Goal: Transaction & Acquisition: Purchase product/service

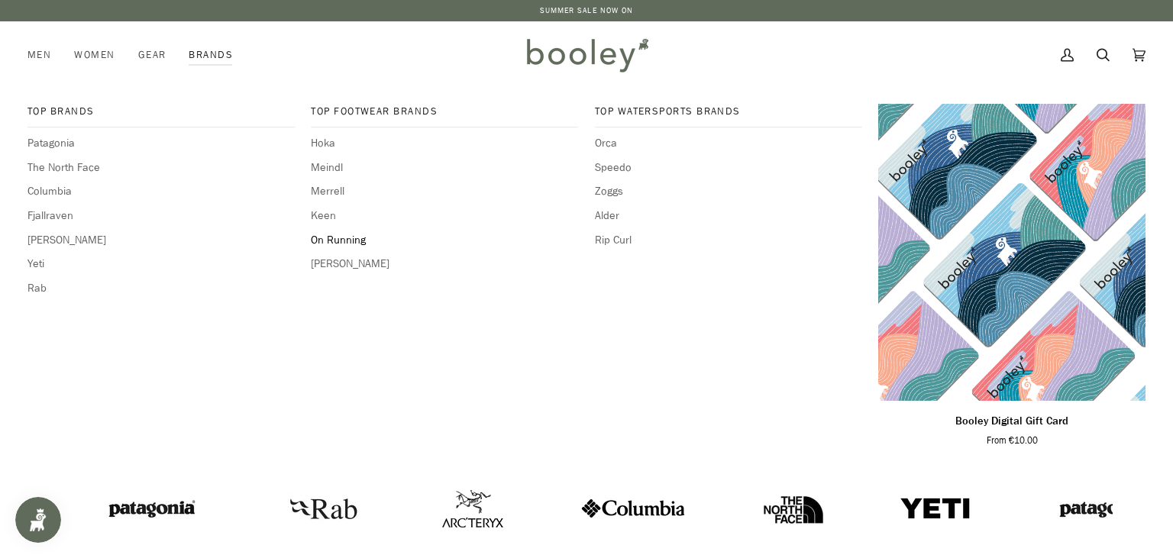
click at [328, 237] on span "On Running" at bounding box center [444, 240] width 267 height 17
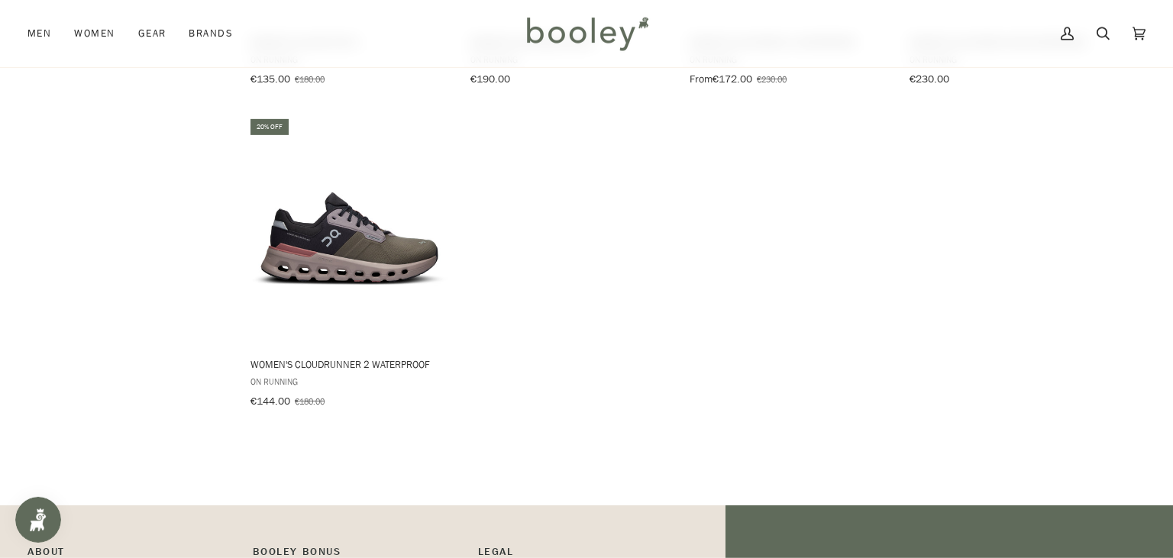
scroll to position [1129, 0]
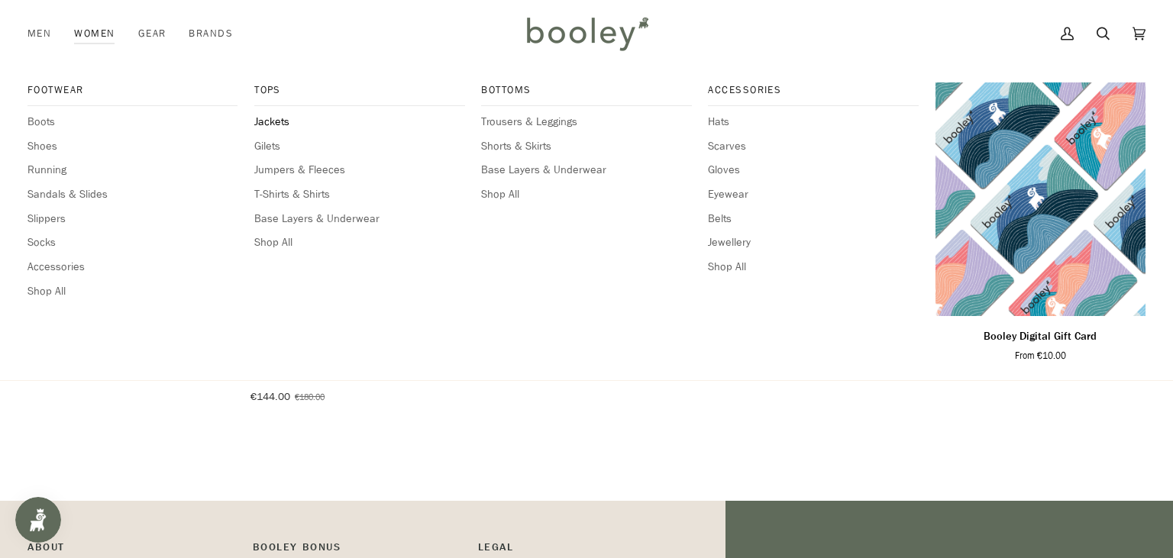
click at [277, 123] on span "Jackets" at bounding box center [359, 122] width 210 height 17
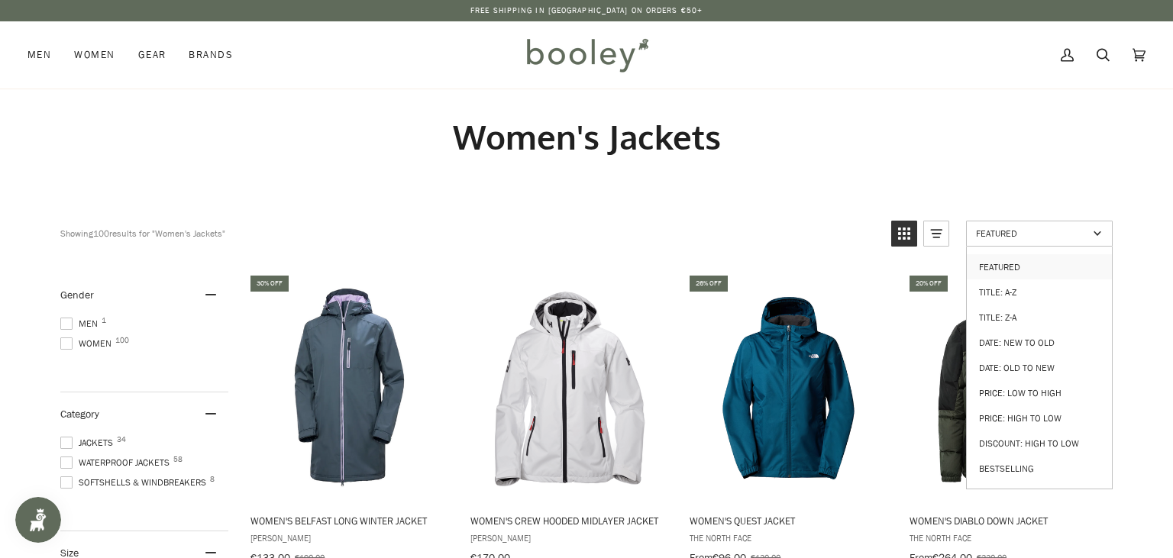
click at [1052, 240] on link "Featured" at bounding box center [1039, 234] width 147 height 26
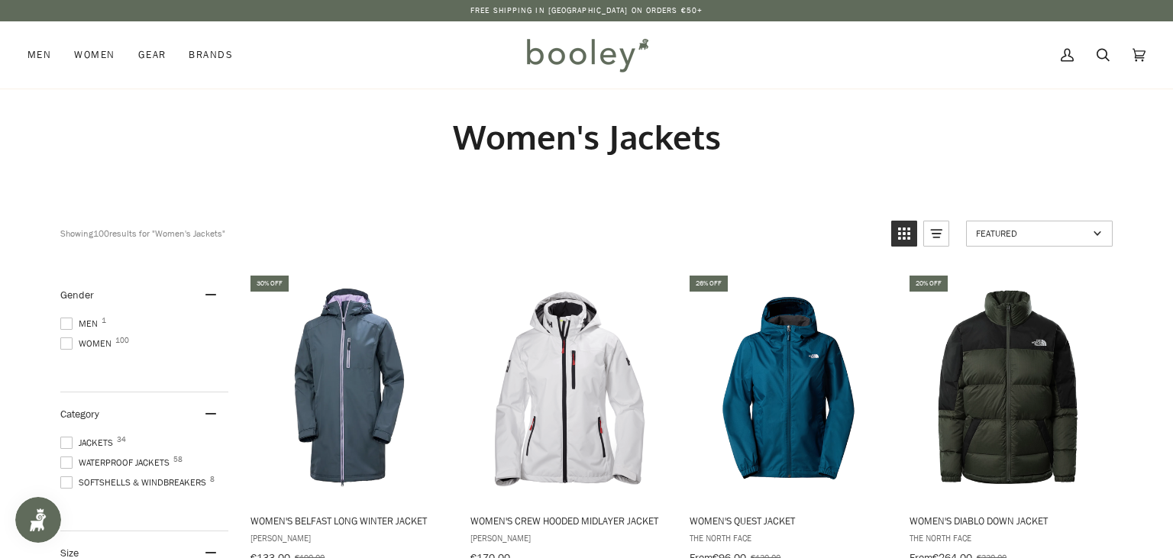
click at [1052, 225] on link "Featured" at bounding box center [1039, 234] width 147 height 26
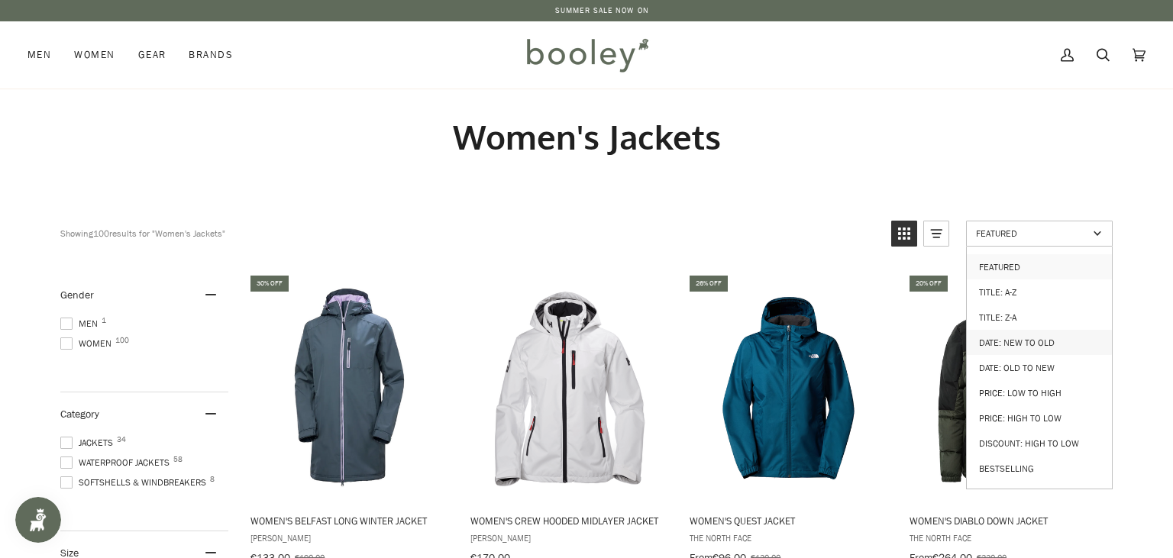
click at [1037, 333] on link "Date: New to Old" at bounding box center [1039, 342] width 145 height 25
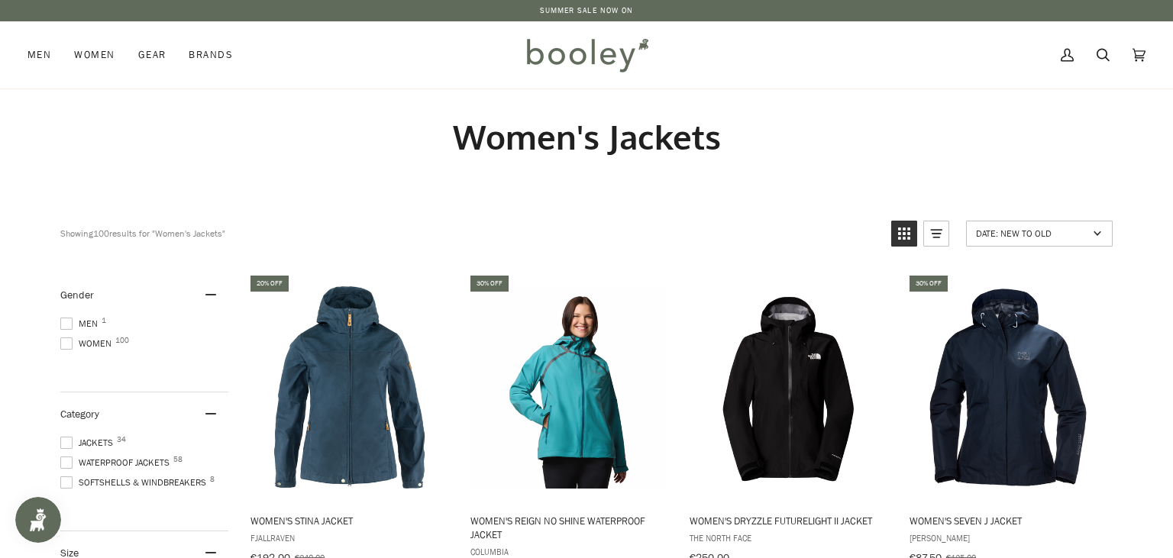
click at [849, 99] on div "Women's Jackets" at bounding box center [586, 136] width 1107 height 95
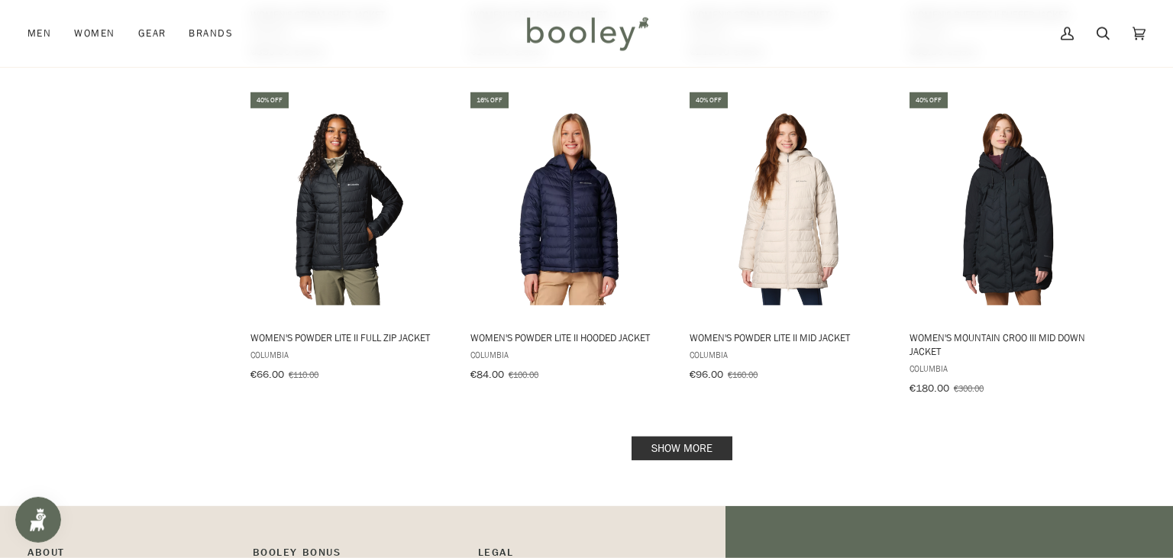
scroll to position [1492, 0]
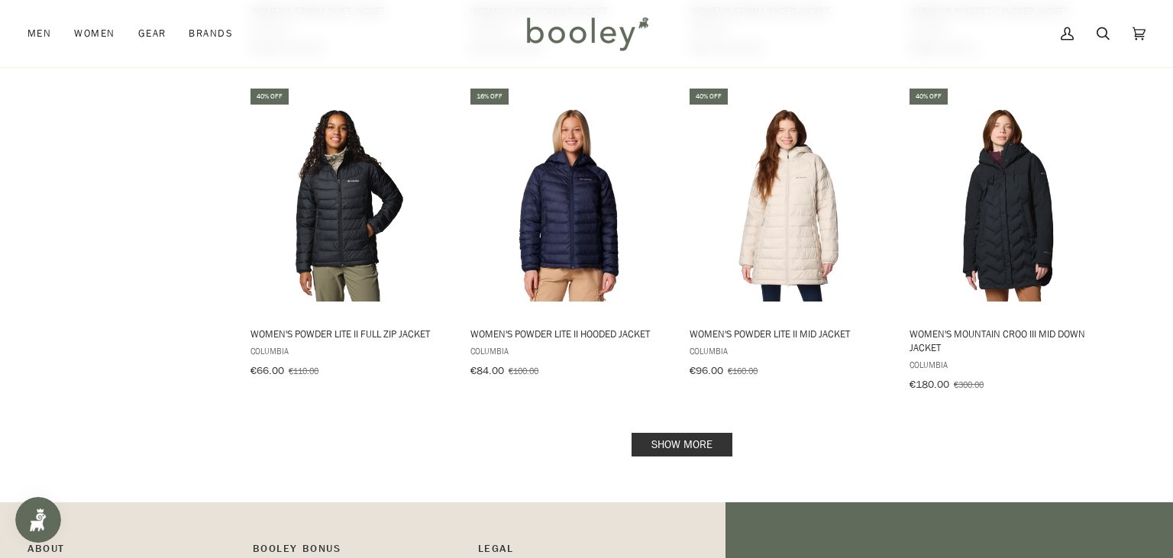
click at [690, 433] on link "Show more" at bounding box center [682, 445] width 101 height 24
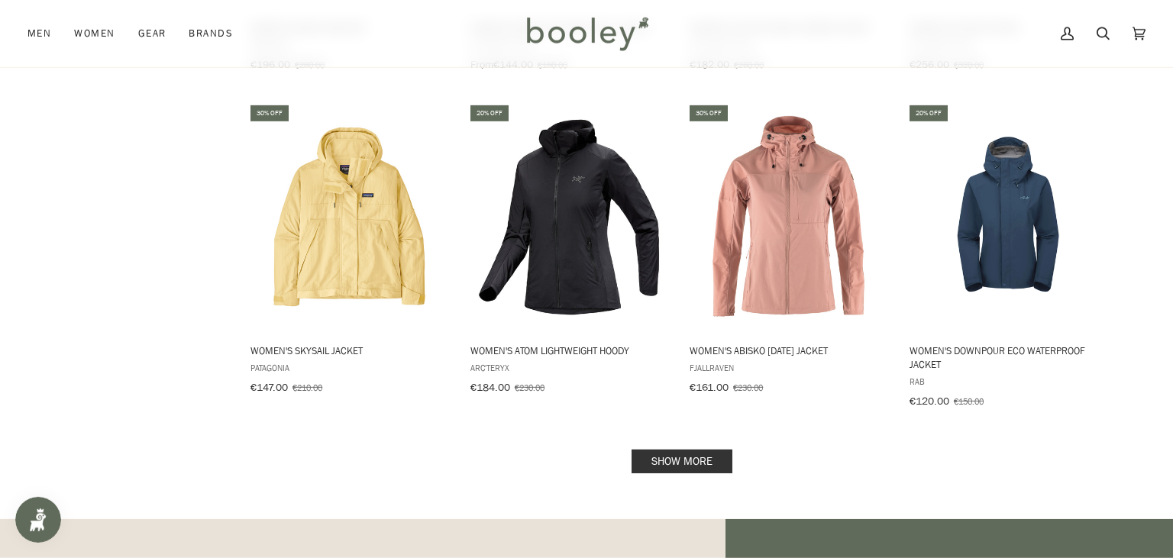
scroll to position [3145, 0]
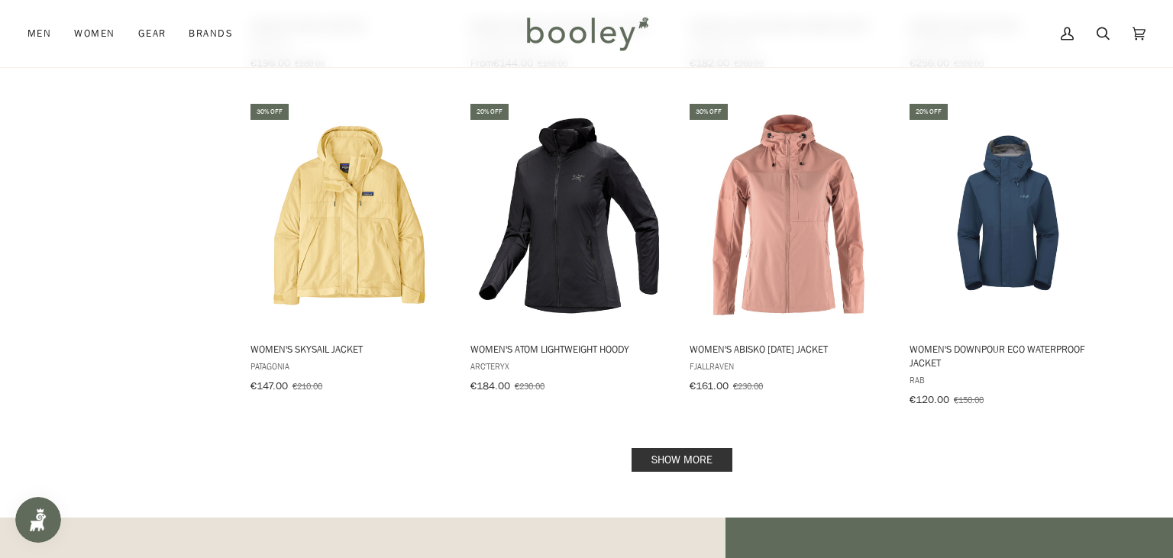
click at [690, 448] on link "Show more" at bounding box center [682, 460] width 101 height 24
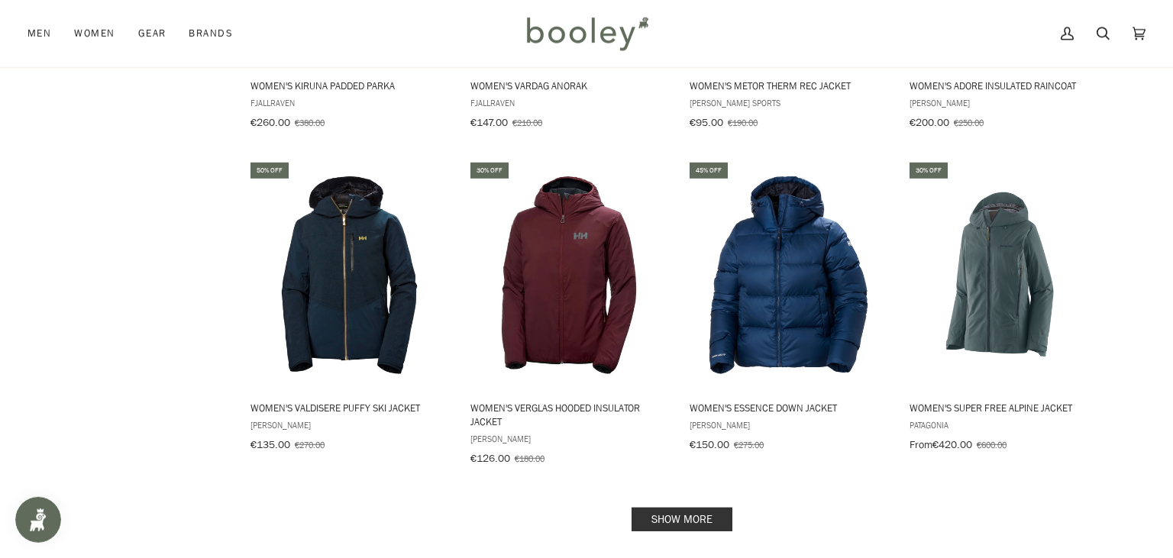
scroll to position [4798, 0]
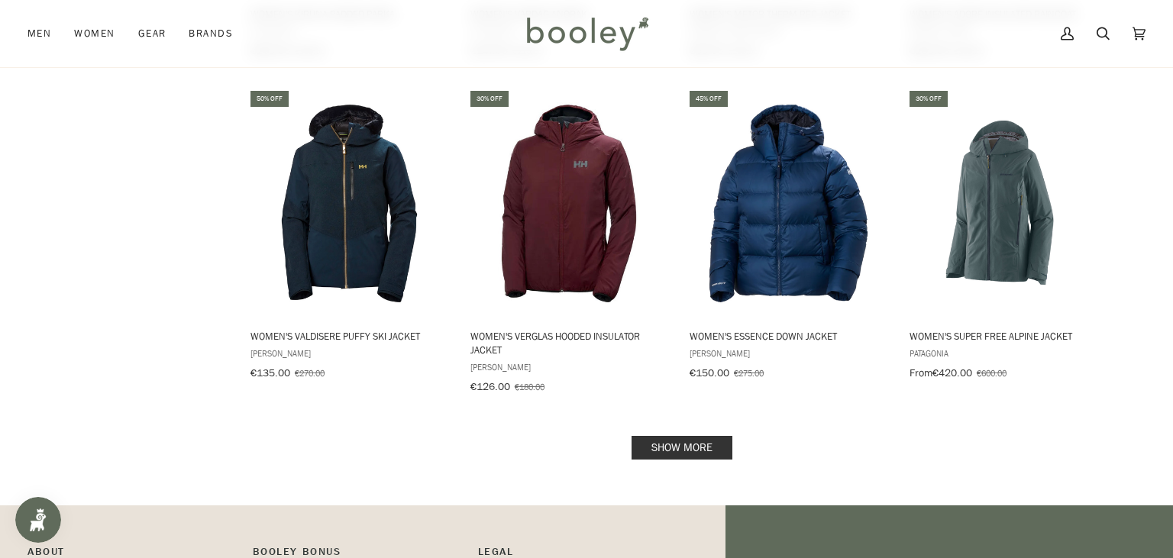
click at [680, 436] on link "Show more" at bounding box center [682, 448] width 101 height 24
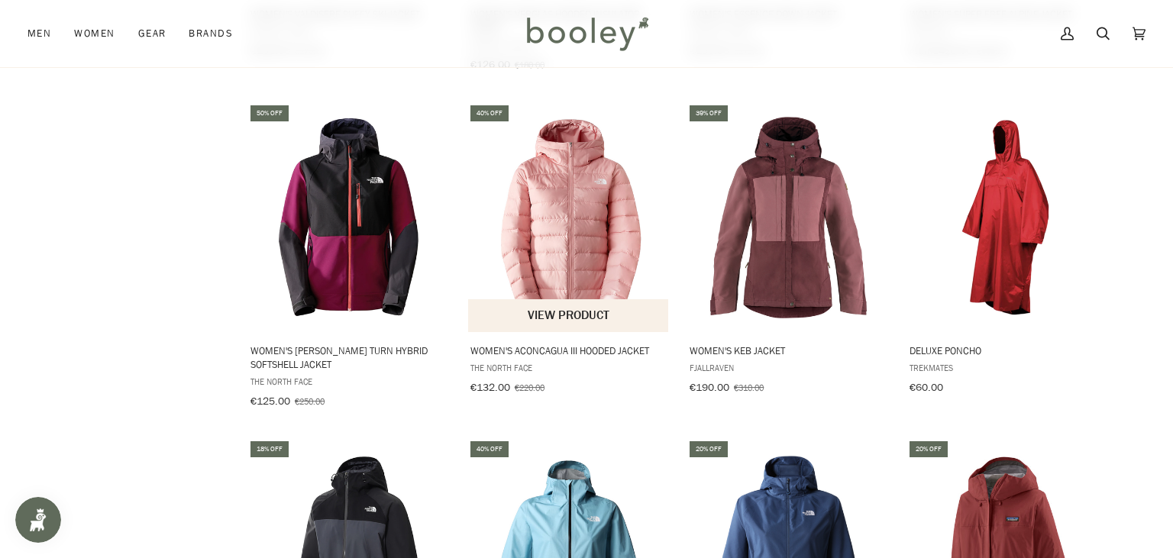
scroll to position [5161, 0]
